Goal: Find specific page/section: Find specific page/section

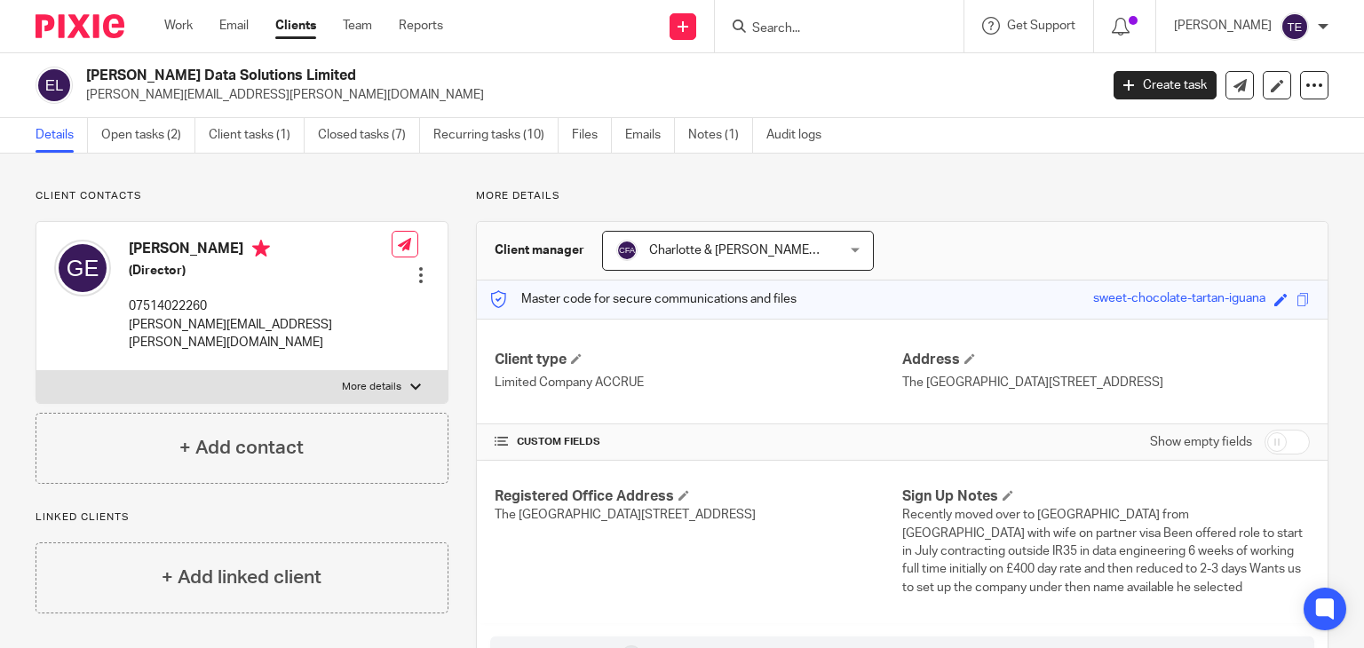
click at [817, 21] on input "Search" at bounding box center [830, 29] width 160 height 16
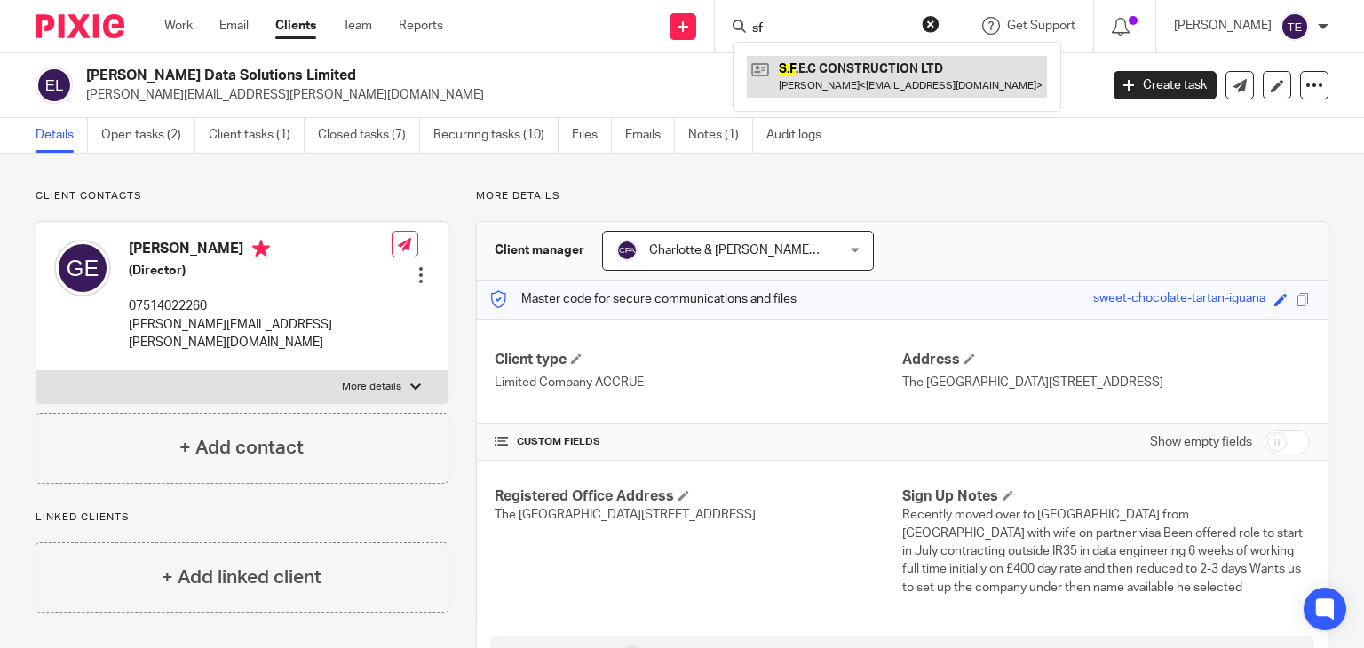
type input "sf"
click at [853, 89] on link at bounding box center [897, 76] width 300 height 41
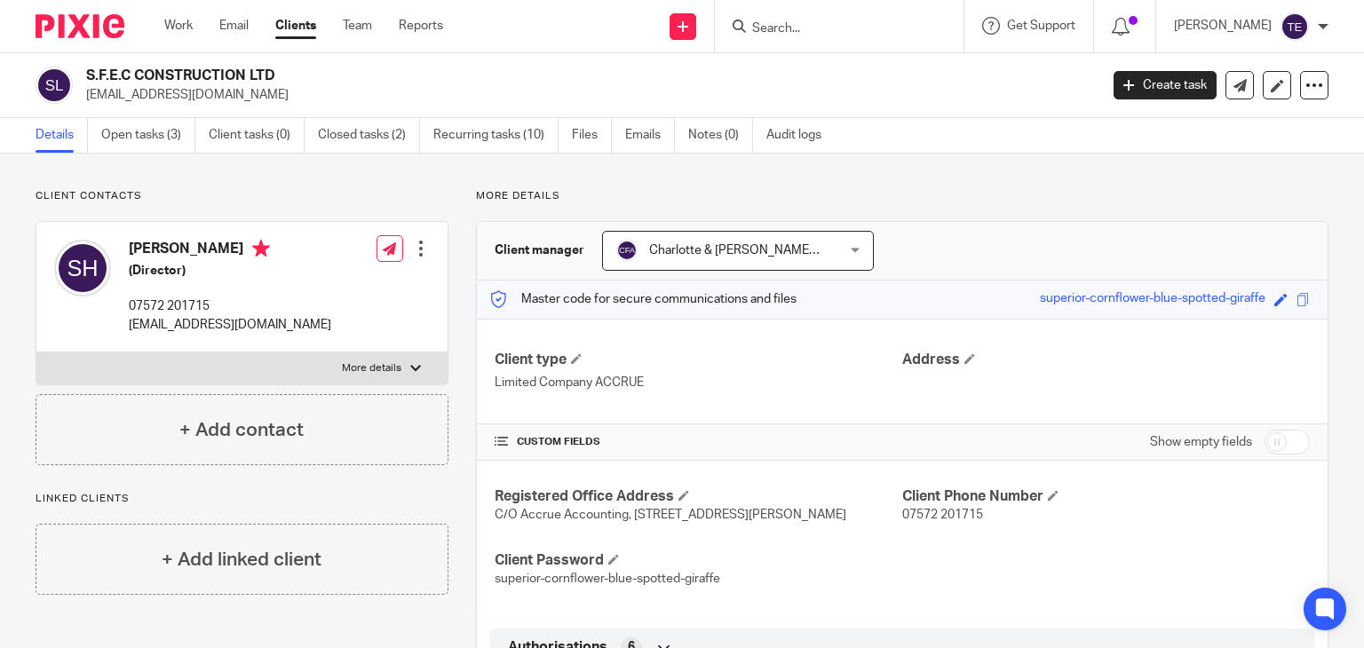
click at [849, 22] on input "Search" at bounding box center [830, 29] width 160 height 16
paste input "07929 463855"
click at [817, 28] on input "07929 463855" at bounding box center [830, 29] width 160 height 16
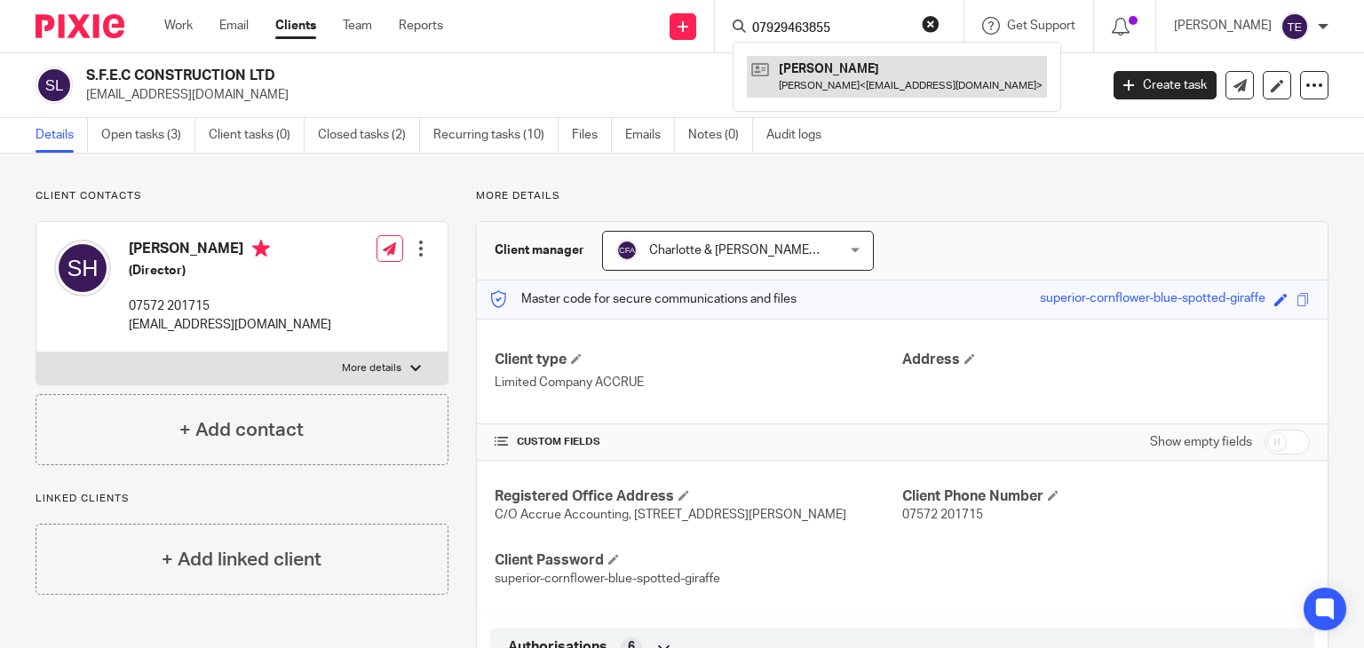
type input "07929463855"
click at [906, 83] on link at bounding box center [897, 76] width 300 height 41
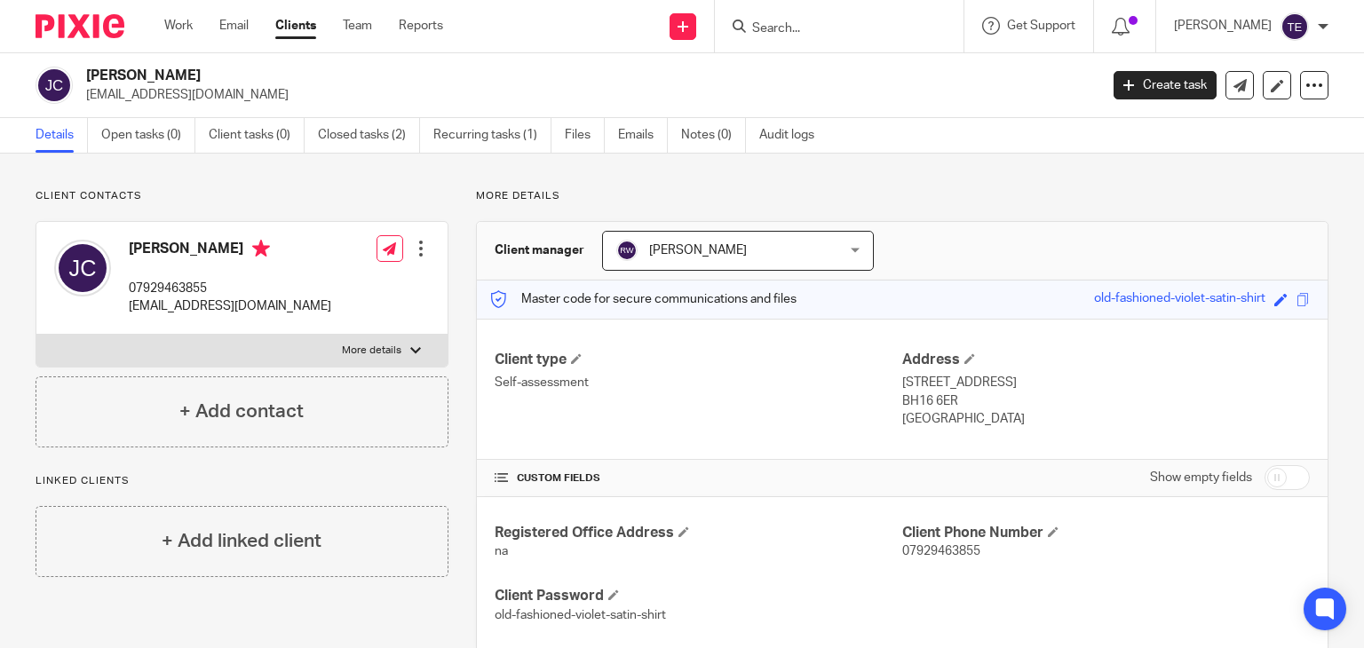
click at [110, 20] on img at bounding box center [80, 26] width 89 height 24
